Goal: Information Seeking & Learning: Learn about a topic

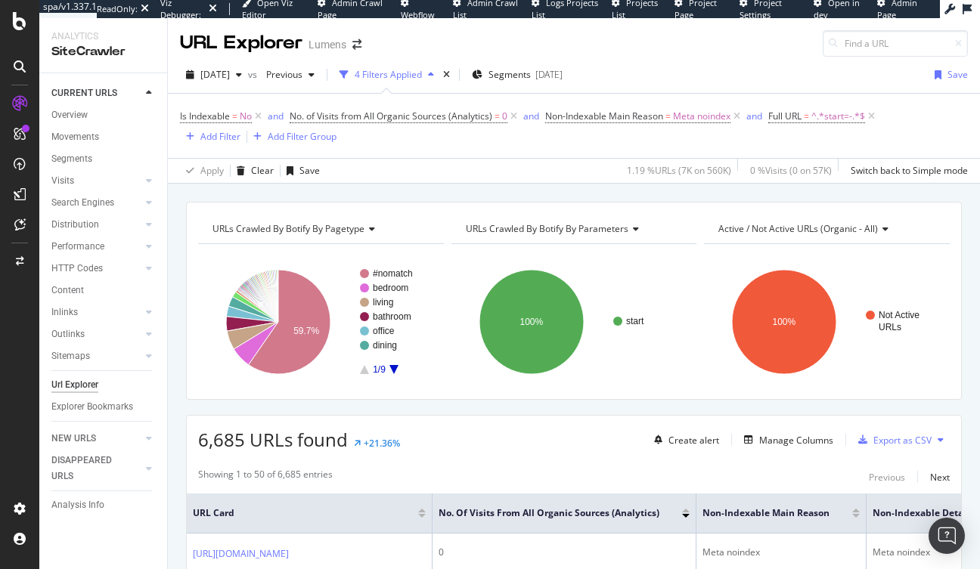
click at [66, 54] on div "SiteCrawler" at bounding box center [103, 51] width 104 height 17
click at [215, 47] on div "URL Explorer" at bounding box center [241, 43] width 122 height 26
click at [70, 117] on div "Overview" at bounding box center [69, 115] width 36 height 16
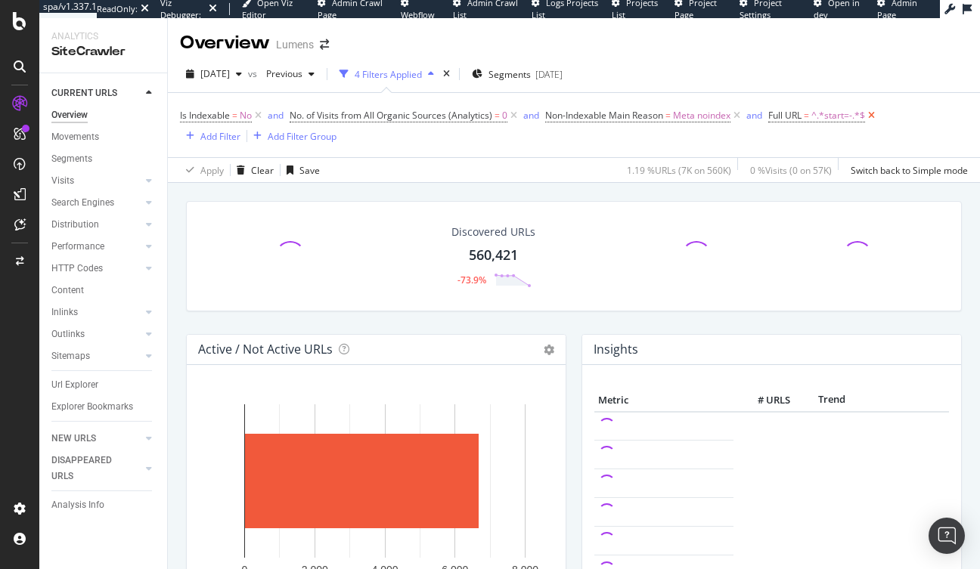
click at [877, 115] on icon at bounding box center [871, 115] width 13 height 15
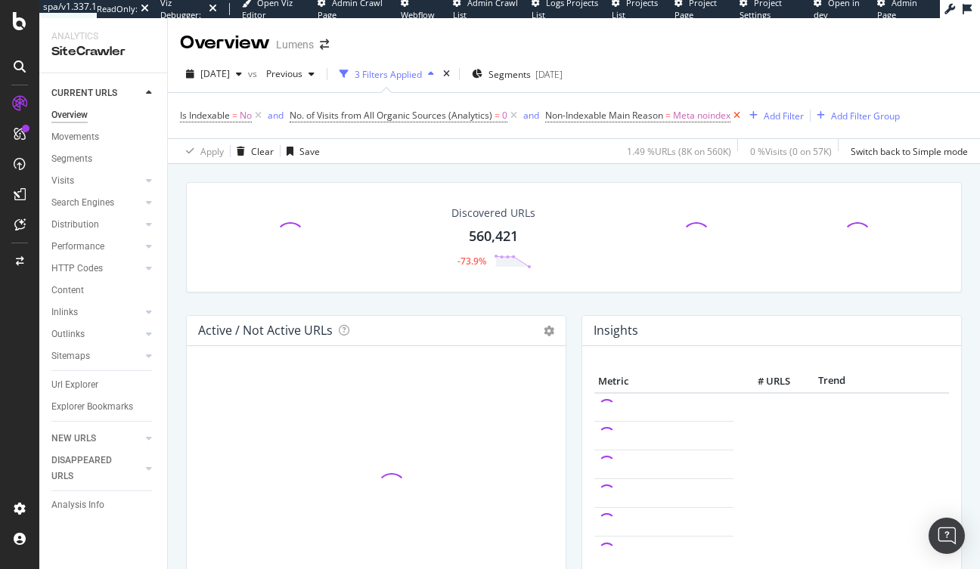
click at [738, 116] on icon at bounding box center [736, 115] width 13 height 15
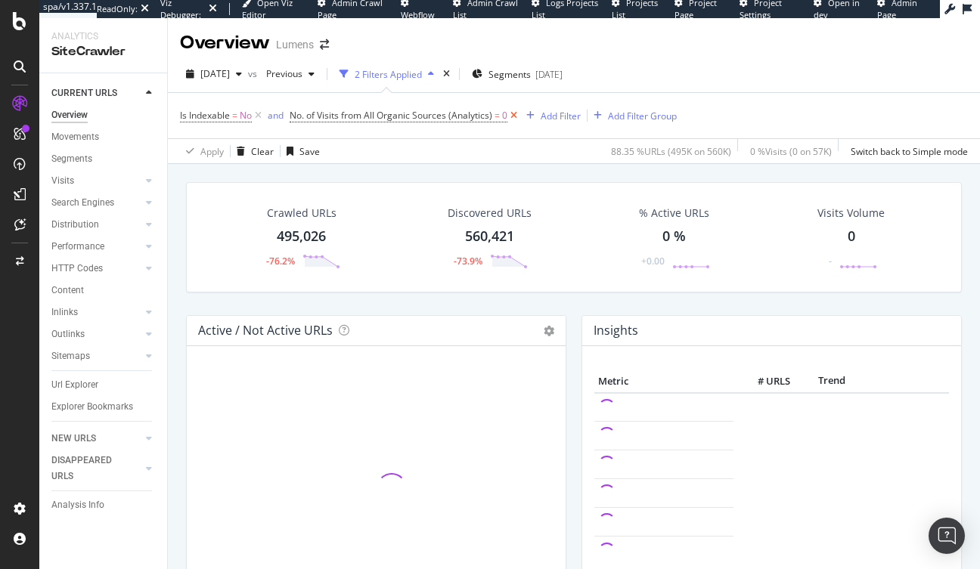
click at [515, 114] on icon at bounding box center [513, 115] width 13 height 15
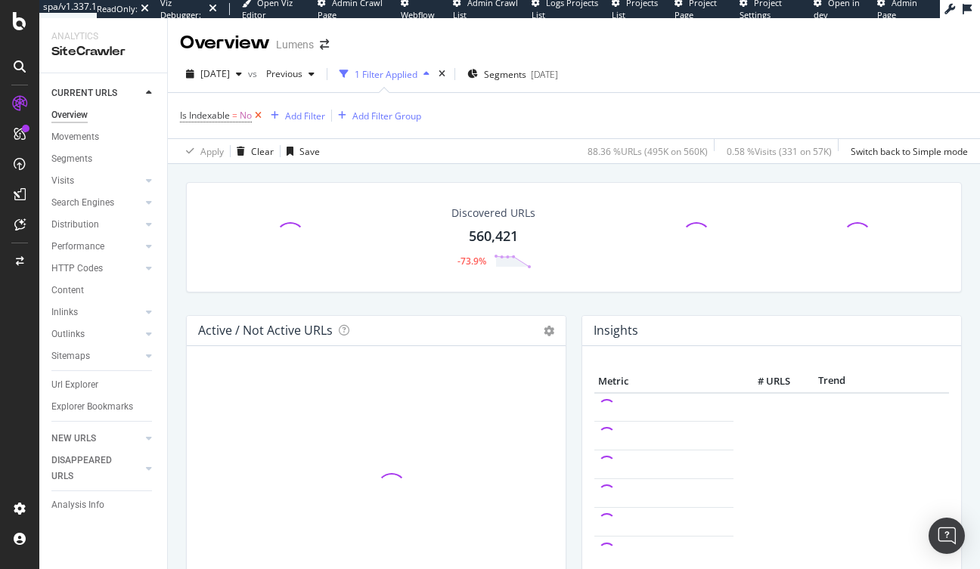
click at [255, 114] on icon at bounding box center [258, 115] width 13 height 15
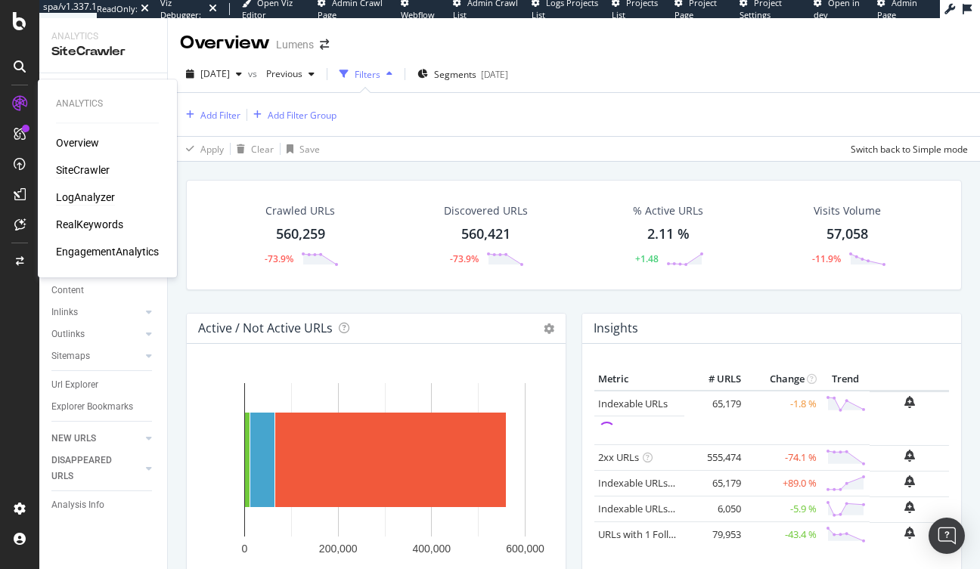
click at [81, 197] on div "LogAnalyzer" at bounding box center [85, 197] width 59 height 15
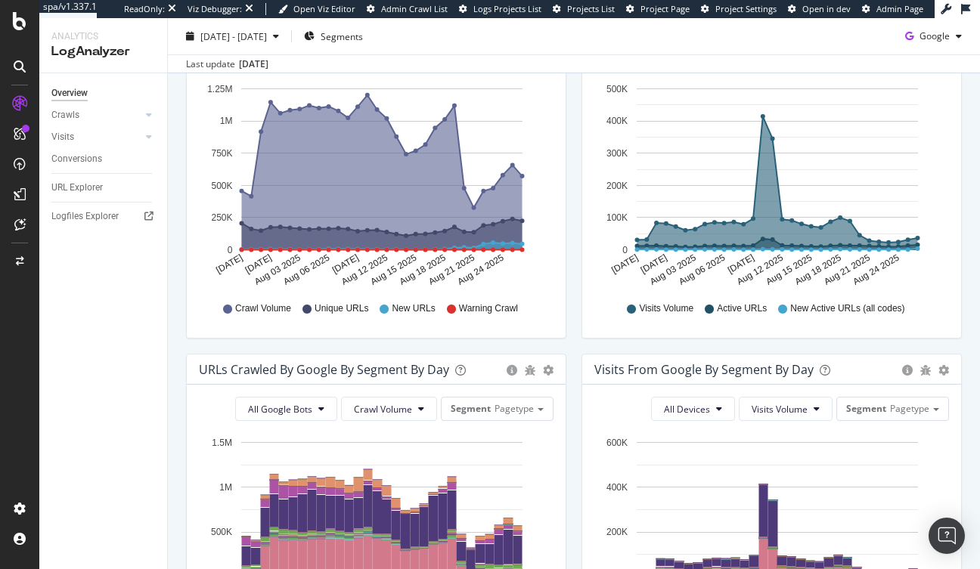
scroll to position [224, 0]
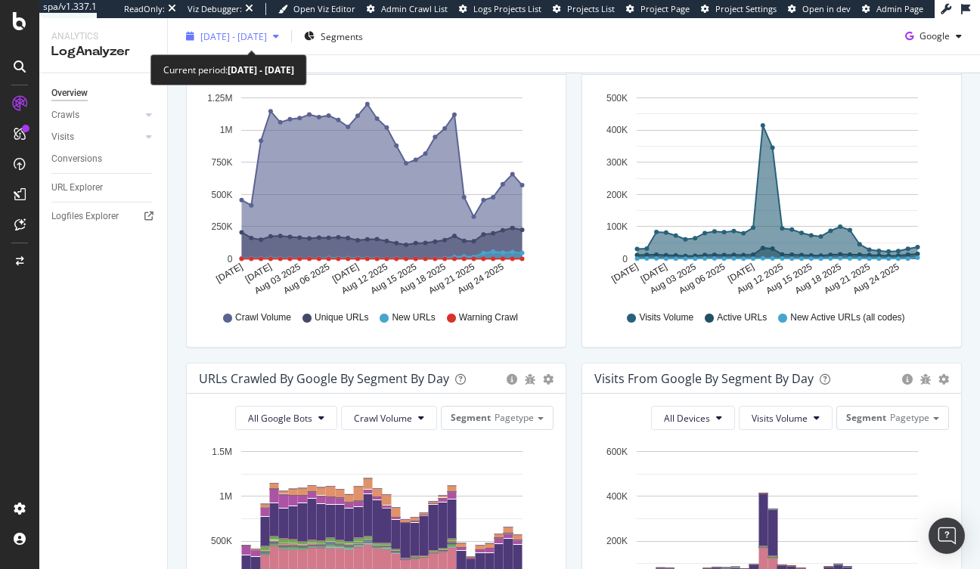
click at [267, 36] on span "[DATE] - [DATE]" at bounding box center [233, 35] width 67 height 13
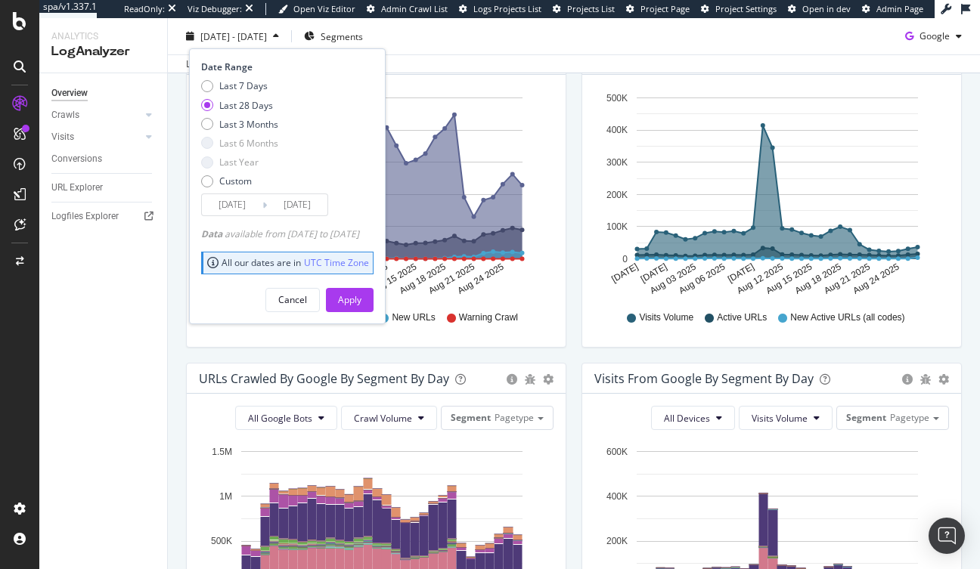
click at [306, 206] on input "[DATE]" at bounding box center [297, 204] width 60 height 21
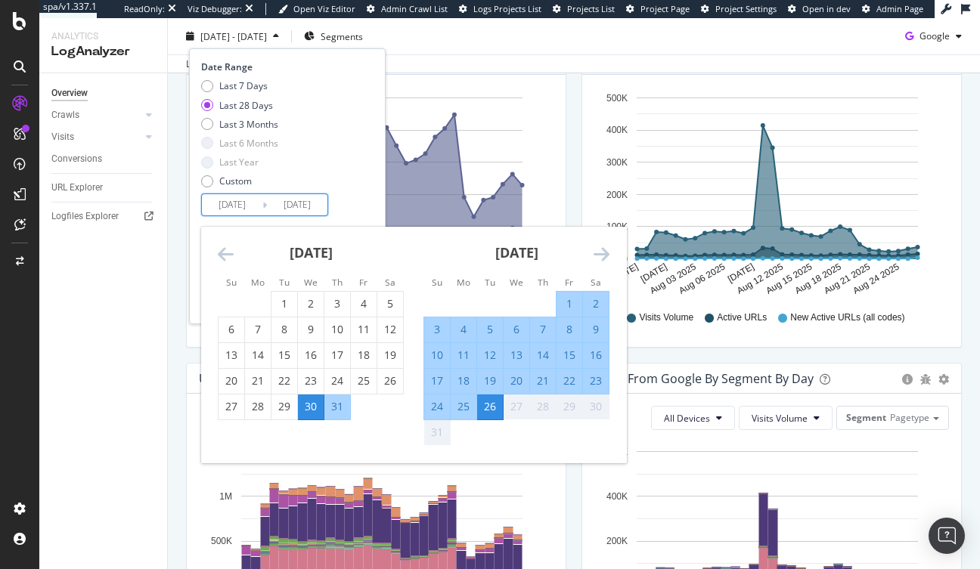
click at [318, 203] on input "[DATE]" at bounding box center [297, 204] width 60 height 21
click at [147, 423] on div "Overview Crawls Daily Distribution Segments Distribution HTTP Codes Resources V…" at bounding box center [103, 321] width 128 height 496
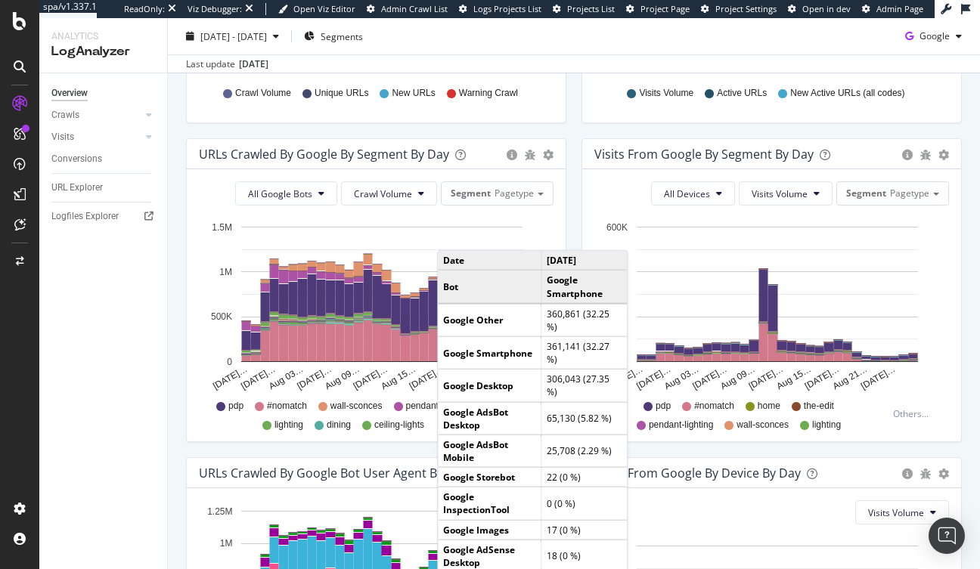
scroll to position [302, 0]
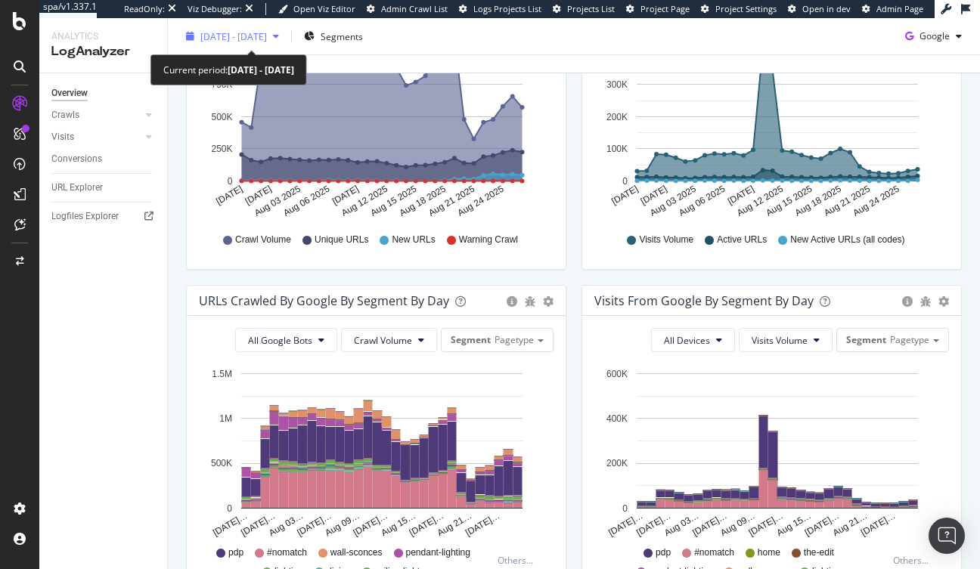
click at [279, 32] on icon "button" at bounding box center [276, 36] width 6 height 9
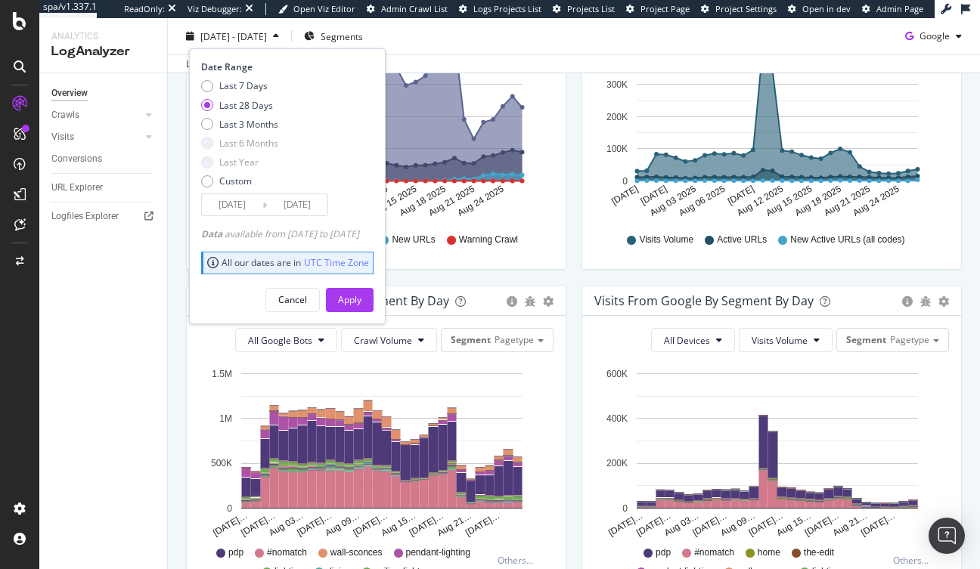
click at [618, 271] on div "Visits from Google by day Area Table Hold CMD (⌘) while clicking to filter the …" at bounding box center [771, 125] width 395 height 319
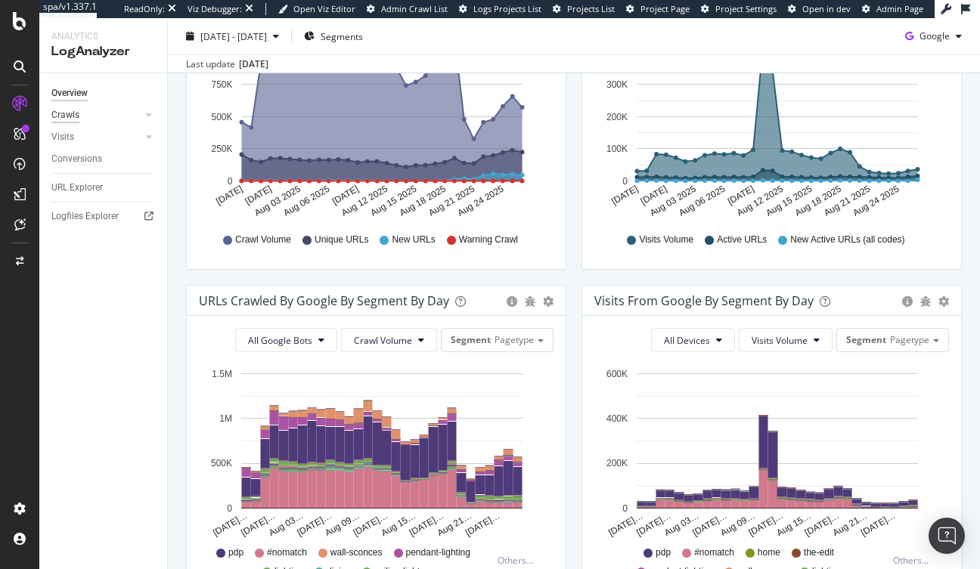
click at [71, 115] on div "Crawls" at bounding box center [65, 115] width 28 height 16
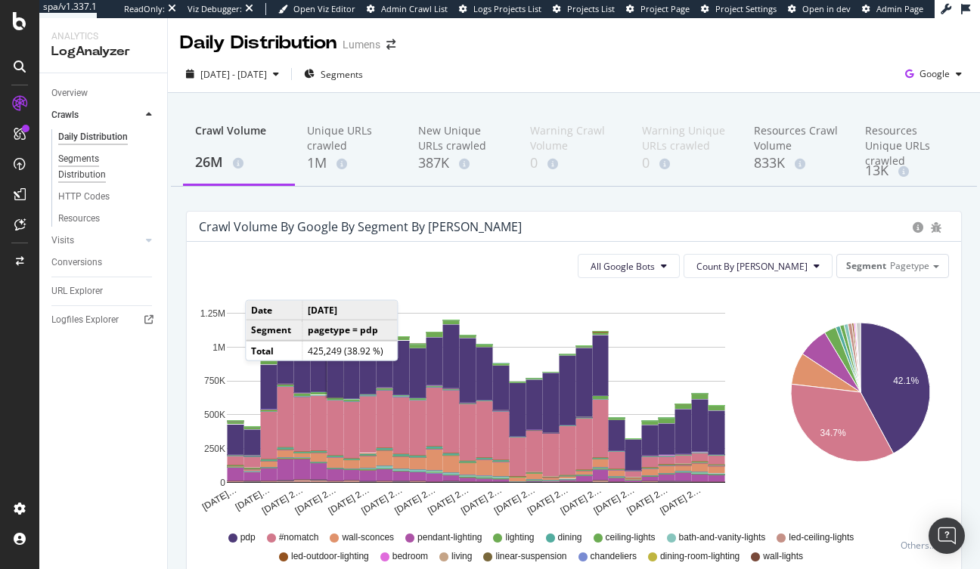
click at [77, 171] on div "Segments Distribution" at bounding box center [100, 167] width 84 height 32
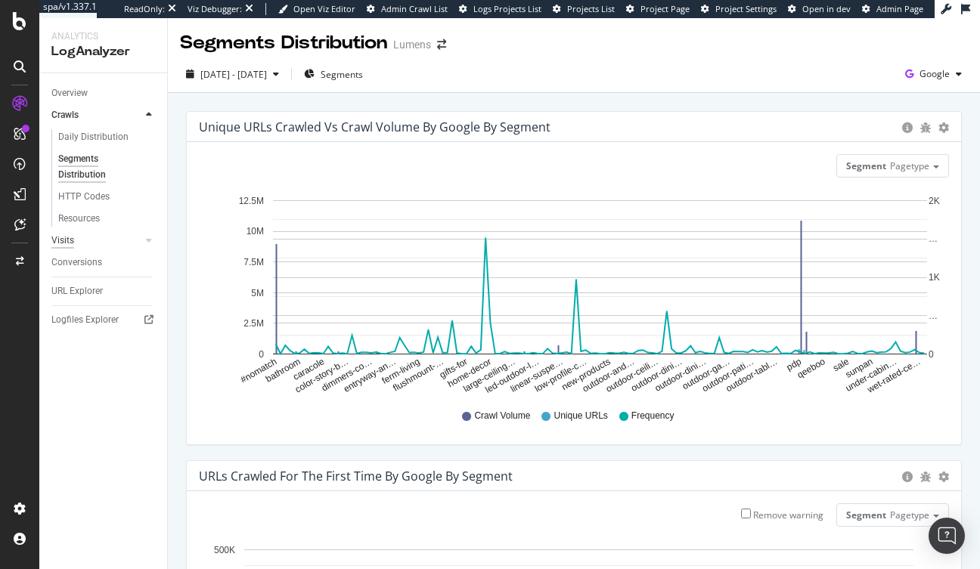
click at [68, 240] on div "Visits" at bounding box center [62, 241] width 23 height 16
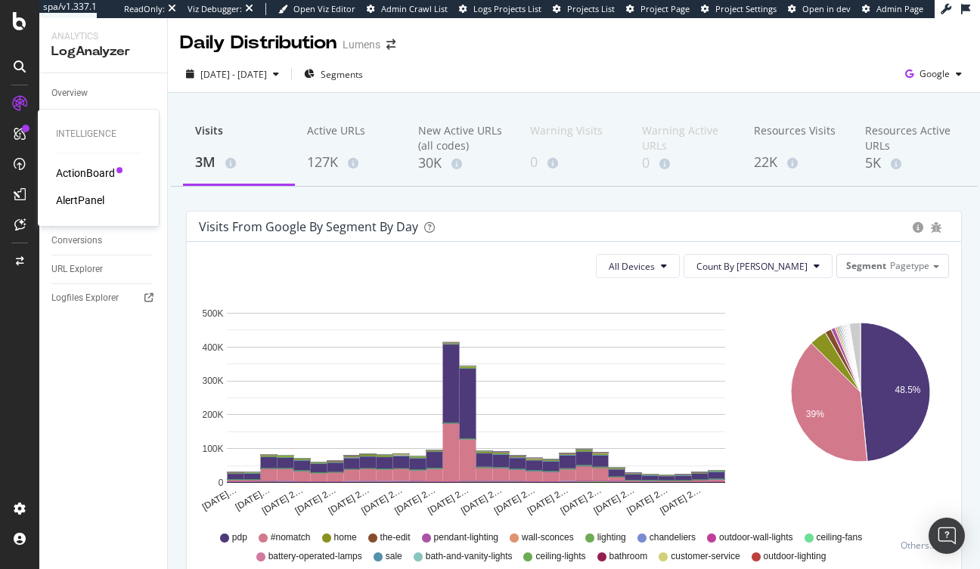
click at [84, 171] on div "ActionBoard" at bounding box center [85, 173] width 59 height 15
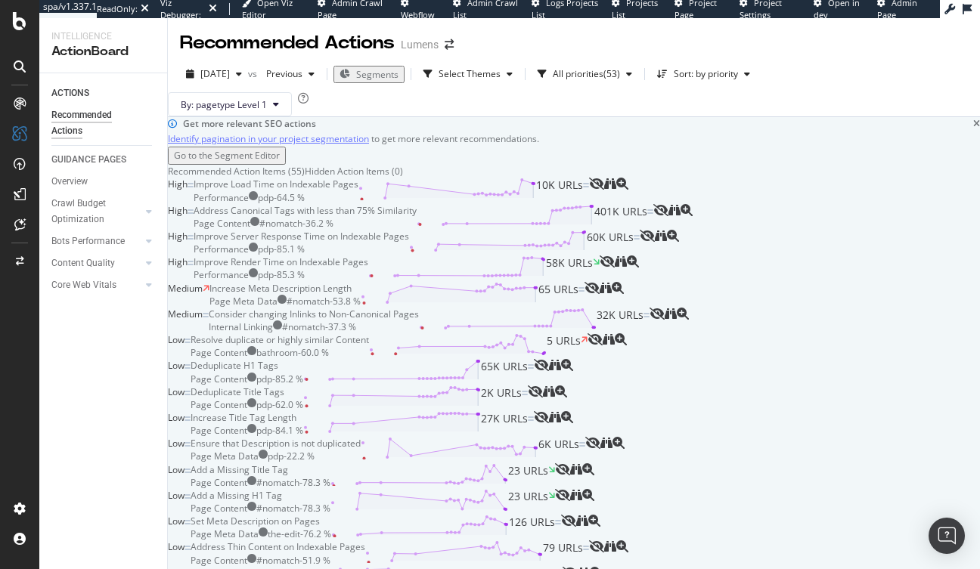
scroll to position [869, 0]
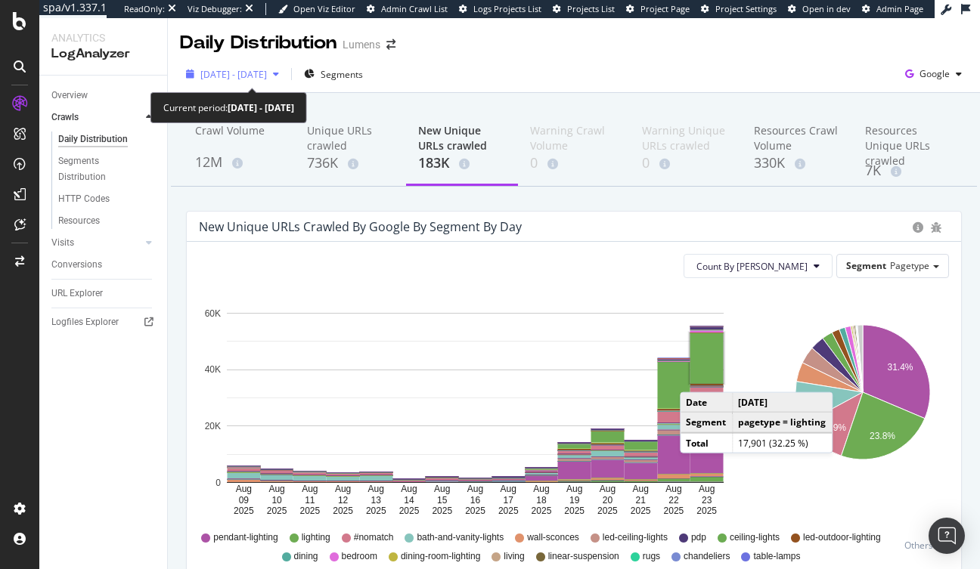
click at [279, 77] on icon "button" at bounding box center [276, 74] width 6 height 9
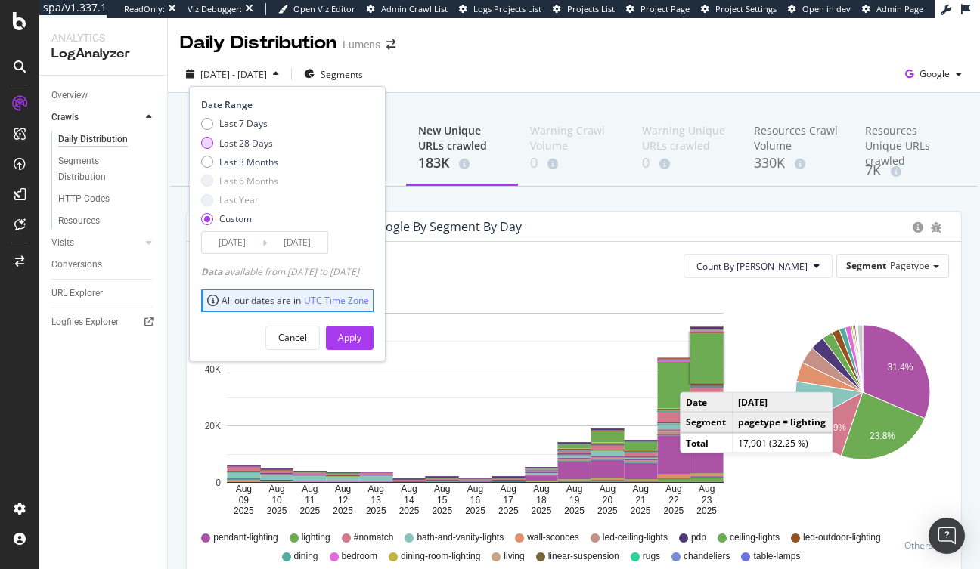
click at [241, 143] on div "Last 28 Days" at bounding box center [246, 143] width 54 height 13
type input "[DATE]"
click at [361, 340] on div "Apply" at bounding box center [349, 337] width 23 height 13
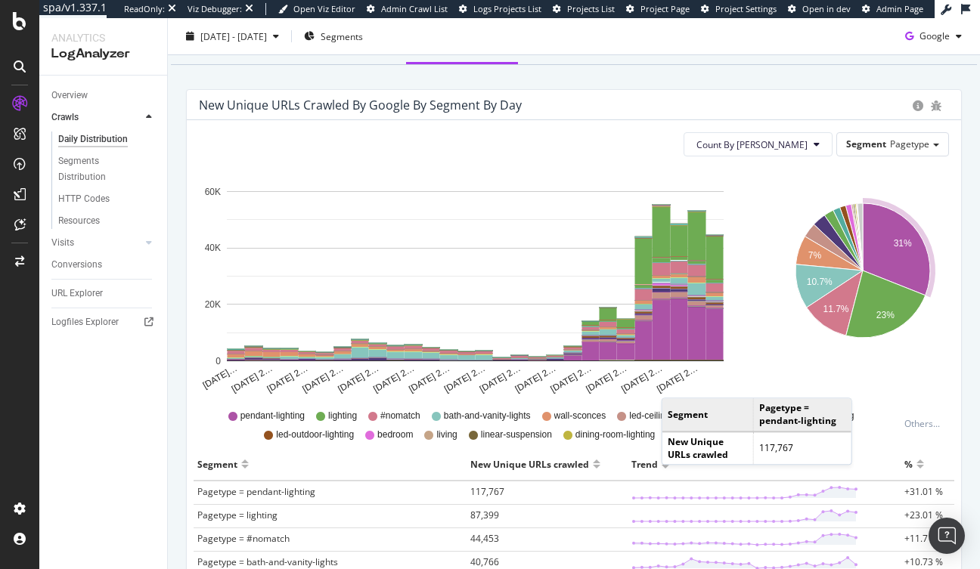
scroll to position [130, 0]
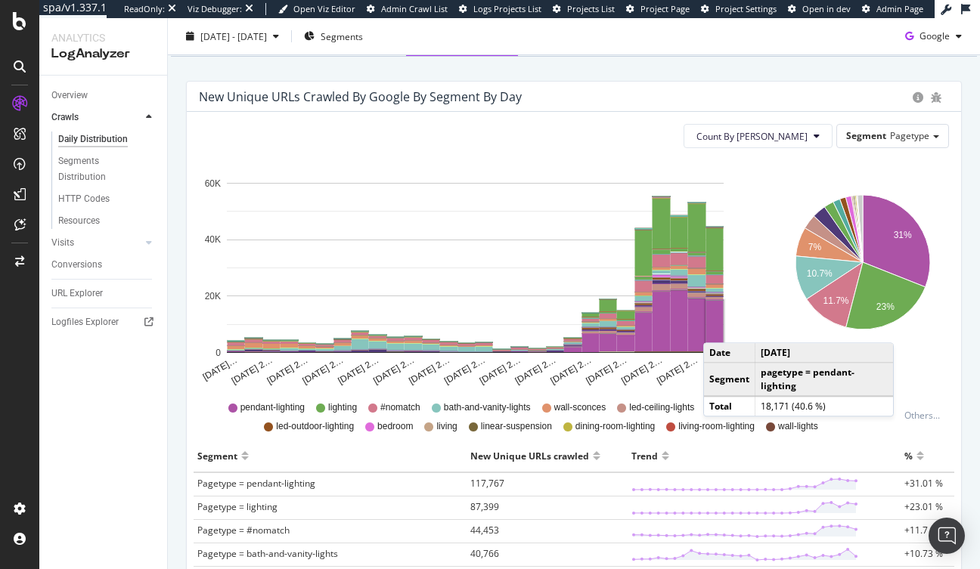
click at [718, 327] on rect "A chart." at bounding box center [714, 326] width 17 height 51
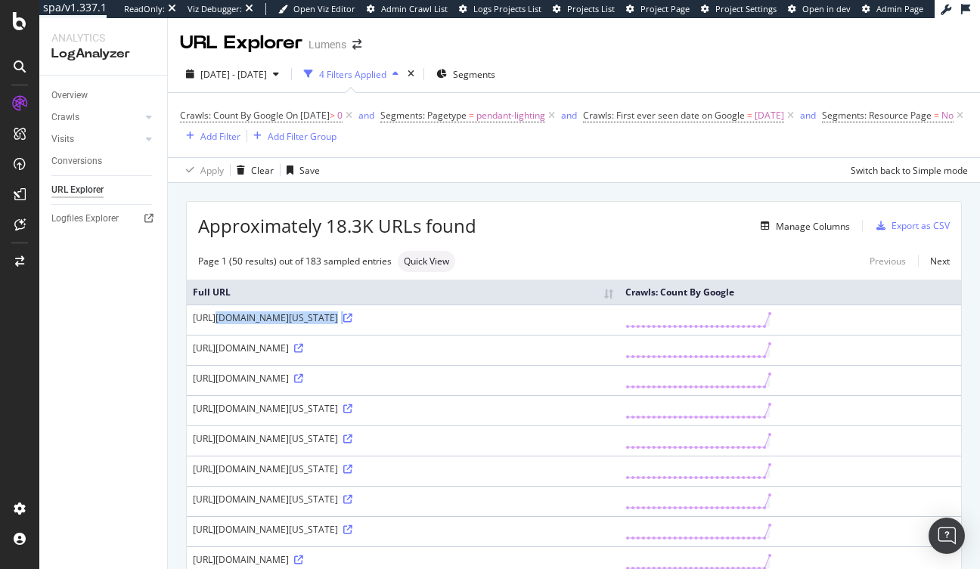
drag, startPoint x: 595, startPoint y: 333, endPoint x: 192, endPoint y: 320, distance: 403.1
click at [193, 320] on div "https://www.lumens.com/pendant-lighting/amber+beige+black+clear+green+metallics…" at bounding box center [403, 317] width 420 height 13
copy div "https://www.lumens.com/pendant-lighting/amber+beige+black+clear+green+metallics…"
